Goal: Navigation & Orientation: Go to known website

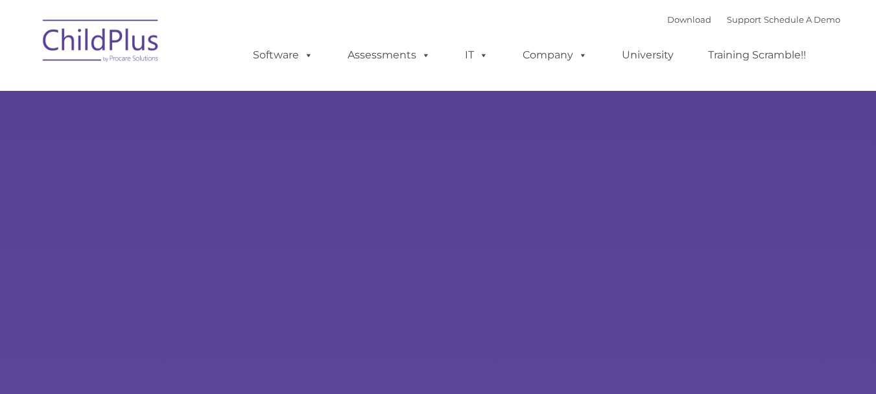
type input ""
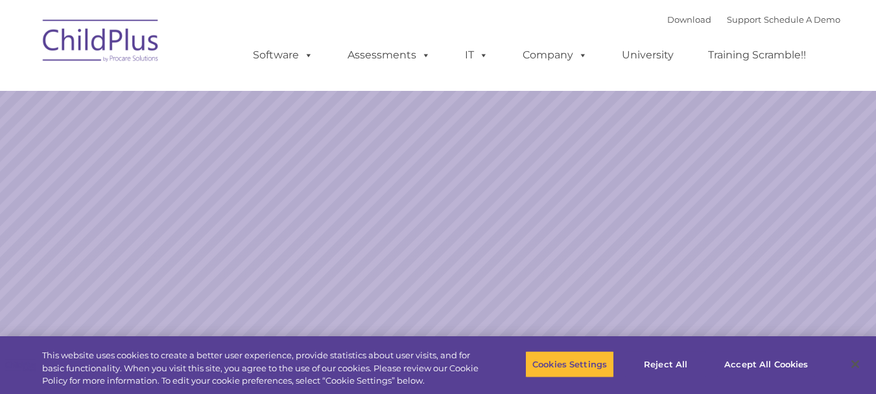
select select "MEDIUM"
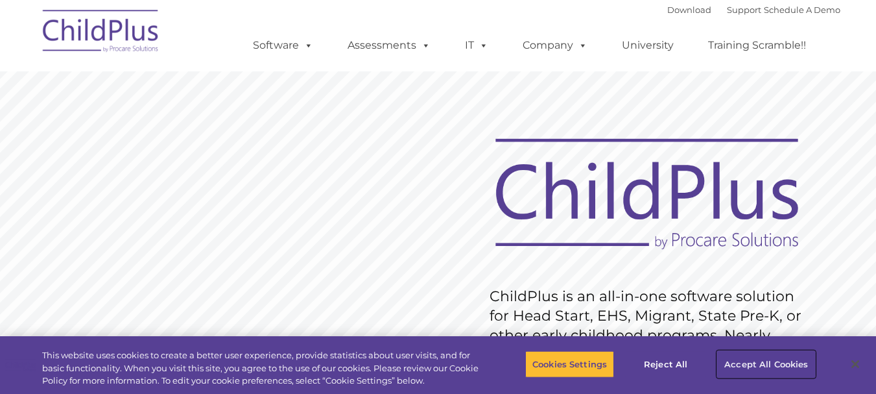
click at [755, 365] on button "Accept All Cookies" at bounding box center [766, 363] width 98 height 27
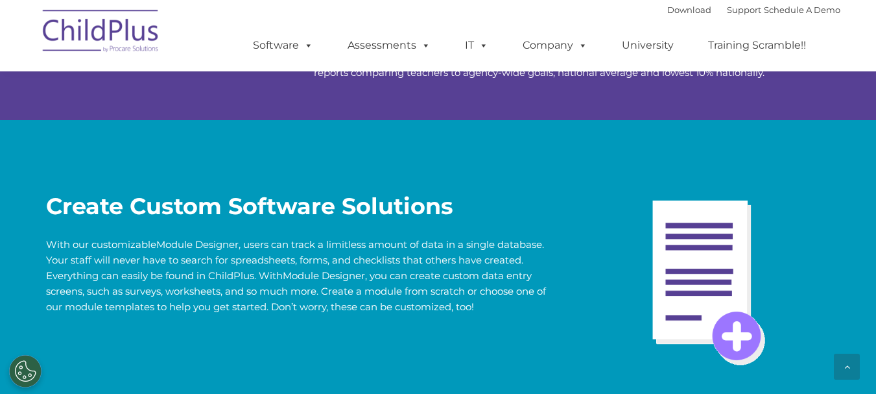
scroll to position [2554, 0]
